Goal: Answer question/provide support

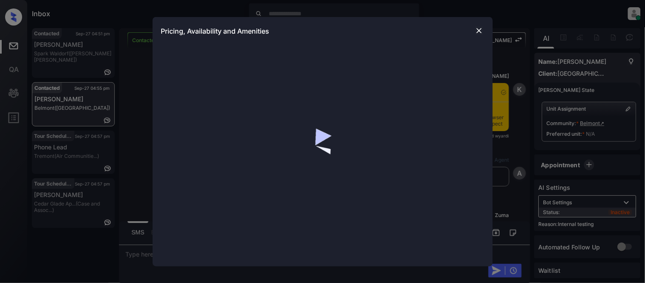
scroll to position [1001, 0]
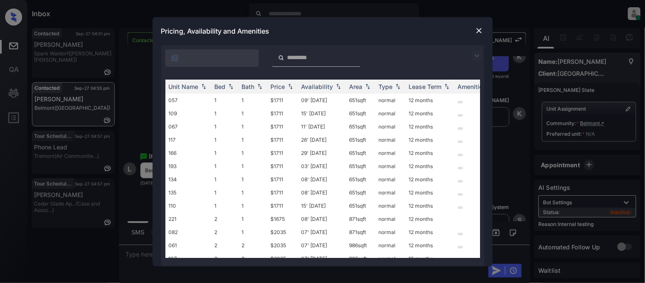
click at [473, 57] on img at bounding box center [477, 56] width 10 height 10
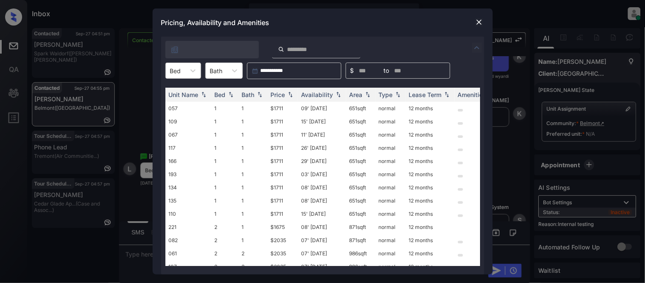
click at [175, 66] on div at bounding box center [175, 70] width 11 height 9
click at [177, 88] on div "1" at bounding box center [183, 91] width 36 height 15
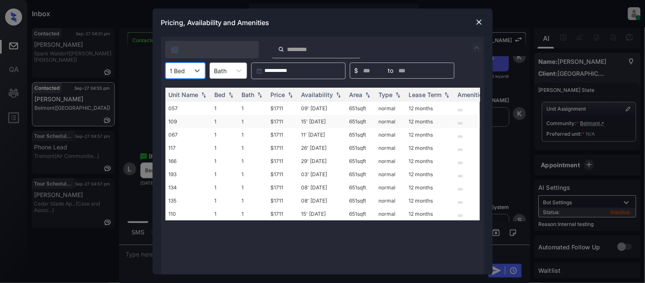
drag, startPoint x: 277, startPoint y: 96, endPoint x: 266, endPoint y: 115, distance: 22.1
click at [277, 96] on div "Price" at bounding box center [278, 94] width 14 height 7
click at [276, 96] on div "Price" at bounding box center [278, 94] width 14 height 7
click at [283, 108] on td "$1711" at bounding box center [282, 108] width 31 height 13
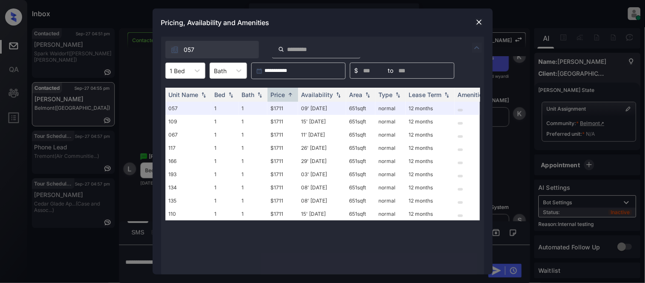
click at [478, 24] on img at bounding box center [479, 22] width 8 height 8
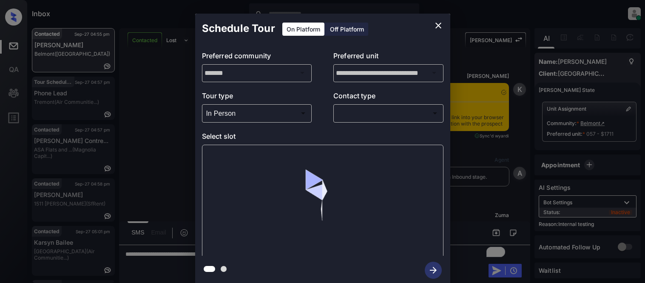
click at [376, 113] on div at bounding box center [322, 141] width 645 height 283
click at [374, 118] on body "Inbox [PERSON_NAME] Cataag Online Set yourself offline Set yourself on break Pr…" at bounding box center [322, 141] width 645 height 283
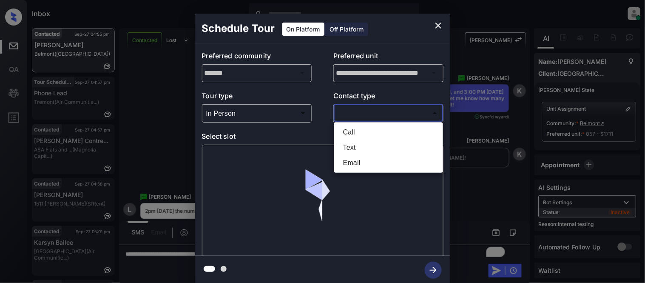
click at [355, 144] on li "Text" at bounding box center [388, 147] width 105 height 15
type input "****"
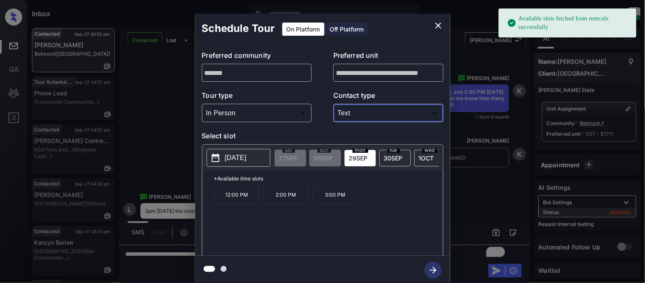
click at [290, 204] on p "2:00 PM" at bounding box center [285, 195] width 45 height 18
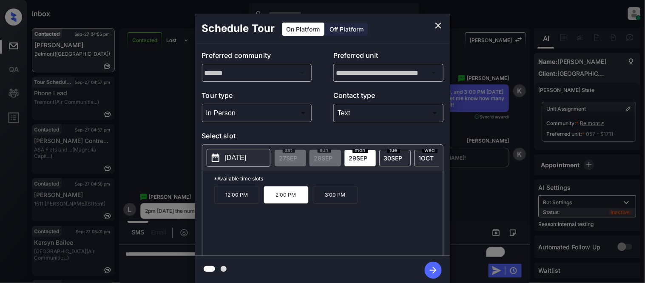
click at [428, 262] on icon "button" at bounding box center [433, 269] width 17 height 17
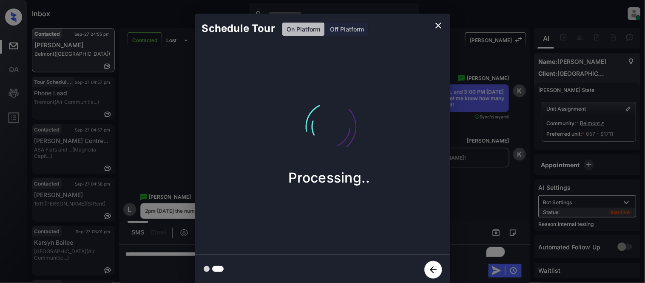
click at [468, 211] on div "Schedule Tour On Platform Off Platform Processing.." at bounding box center [322, 149] width 645 height 298
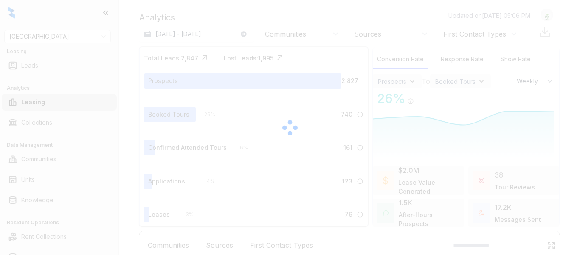
select select "******"
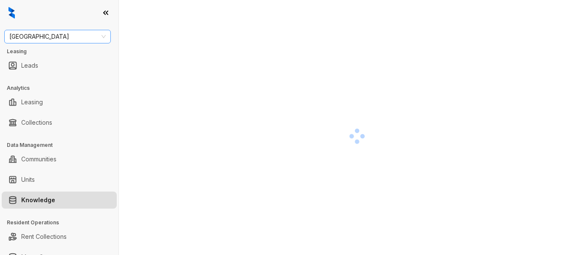
click at [38, 33] on span "[GEOGRAPHIC_DATA]" at bounding box center [57, 36] width 96 height 13
type input "****"
click at [34, 54] on div "SfRent" at bounding box center [57, 53] width 93 height 9
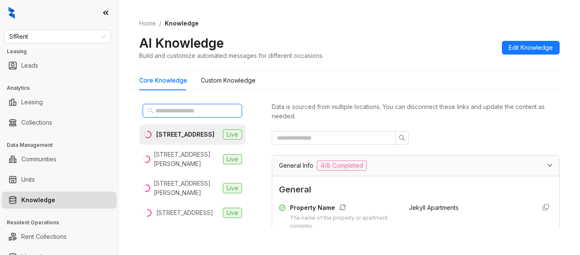
click at [207, 110] on input "text" at bounding box center [193, 110] width 75 height 9
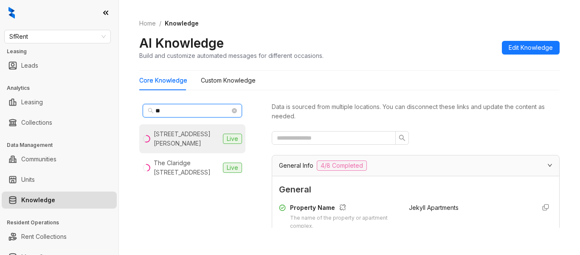
type input "**"
click at [198, 137] on div "1511 Jackson St, Oakland, CA" at bounding box center [187, 138] width 66 height 19
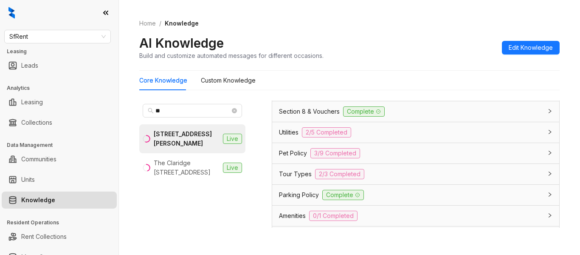
scroll to position [680, 0]
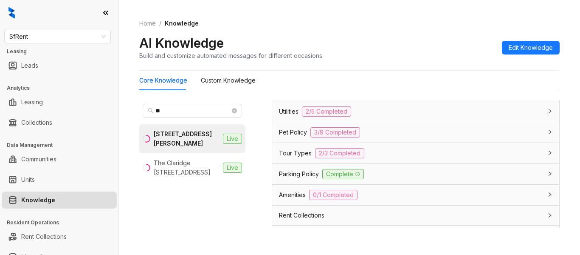
click at [297, 171] on span "Parking Policy" at bounding box center [299, 173] width 40 height 9
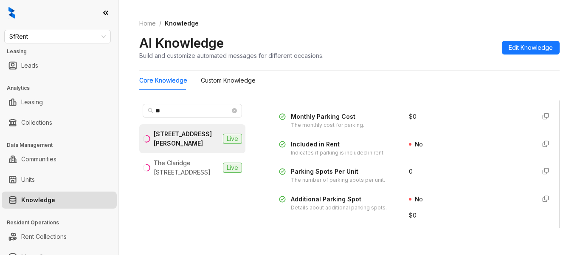
scroll to position [765, 0]
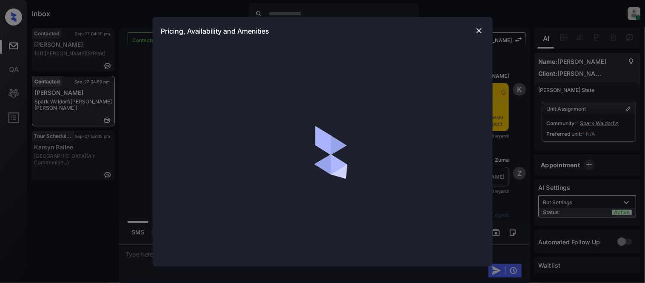
scroll to position [633, 0]
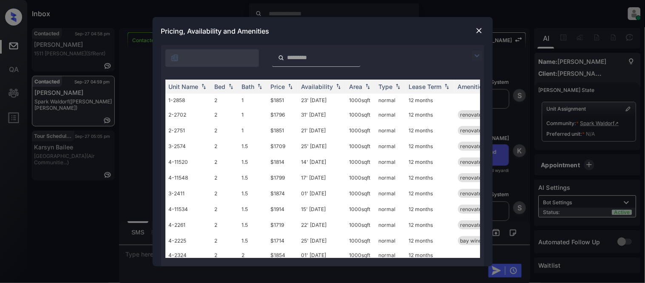
click at [478, 54] on img at bounding box center [477, 56] width 10 height 10
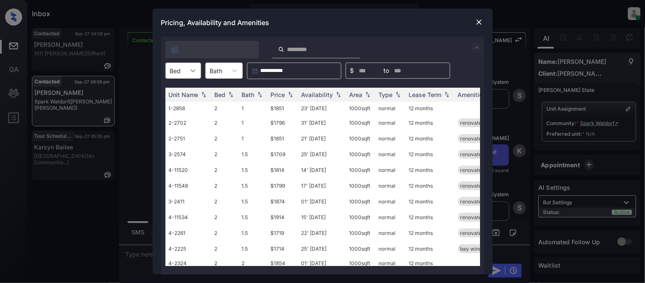
click at [192, 73] on icon at bounding box center [193, 70] width 8 height 8
click at [187, 90] on div "2" at bounding box center [183, 91] width 36 height 15
click at [254, 95] on div "Bath" at bounding box center [248, 94] width 13 height 7
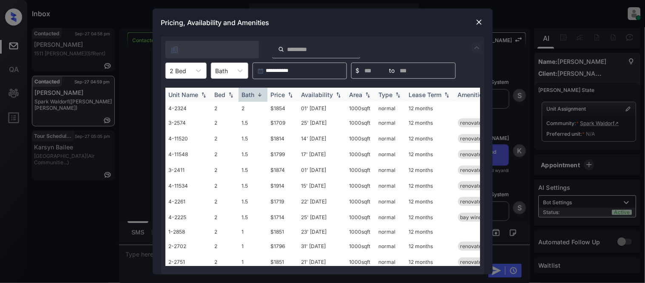
click at [254, 95] on div "Bath" at bounding box center [248, 94] width 13 height 7
click at [253, 94] on div "Bath" at bounding box center [248, 94] width 13 height 7
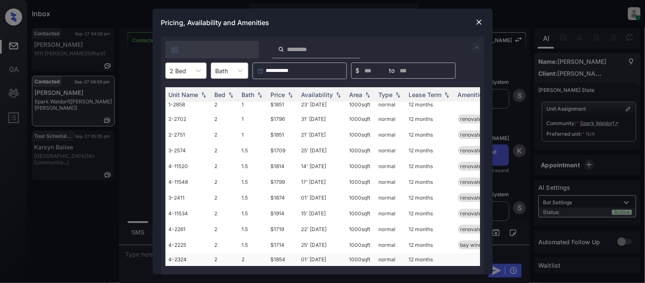
click at [282, 252] on td "$1854" at bounding box center [282, 258] width 31 height 13
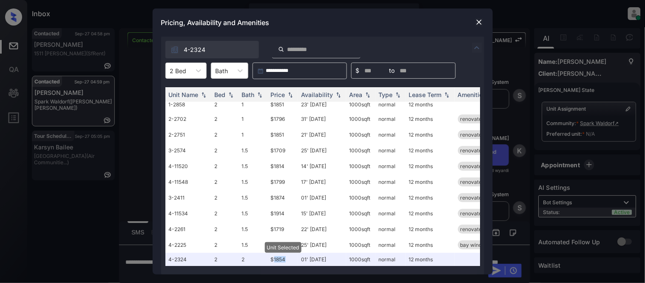
click at [479, 20] on img at bounding box center [479, 22] width 8 height 8
